Goal: Navigation & Orientation: Go to known website

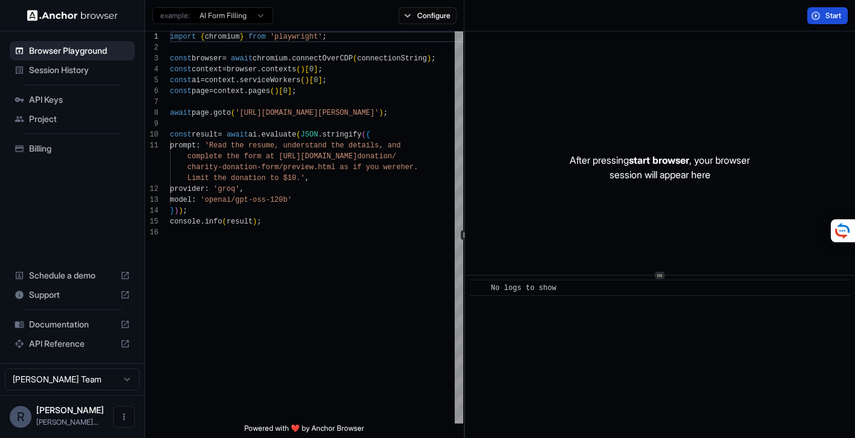
click at [822, 19] on button "Start" at bounding box center [827, 15] width 41 height 17
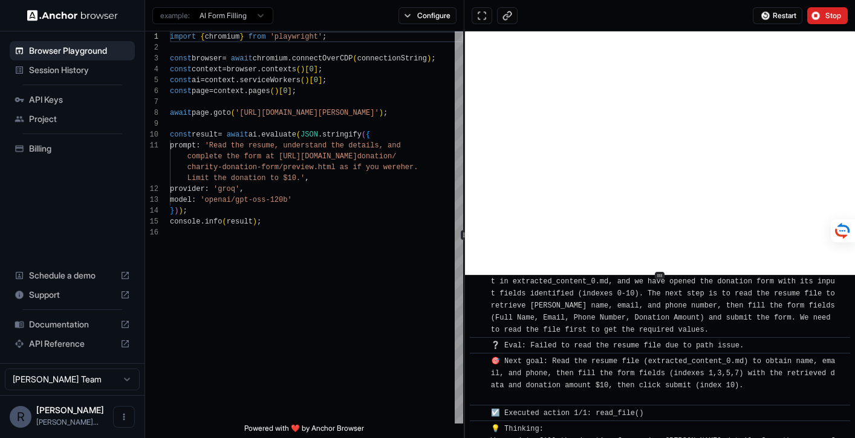
scroll to position [853, 0]
